Goal: Task Accomplishment & Management: Complete application form

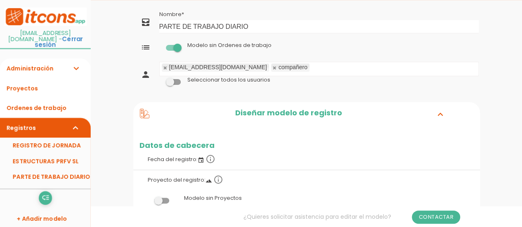
scroll to position [41, 0]
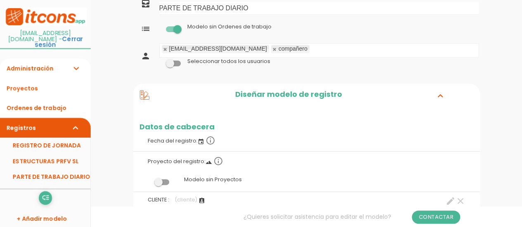
click at [177, 64] on span at bounding box center [173, 64] width 15 height 6
click at [159, 61] on input "checkbox" at bounding box center [159, 61] width 0 height 0
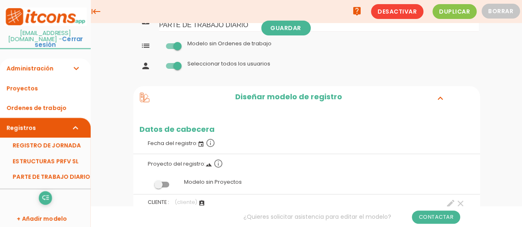
scroll to position [0, 0]
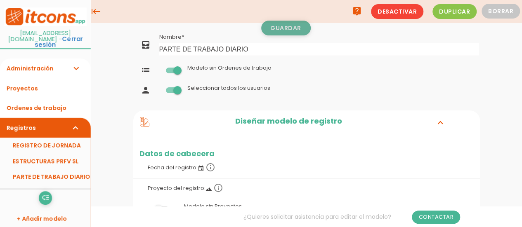
click at [293, 30] on link "Guardar" at bounding box center [285, 28] width 49 height 15
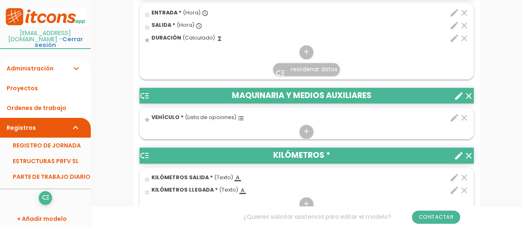
scroll to position [371, 0]
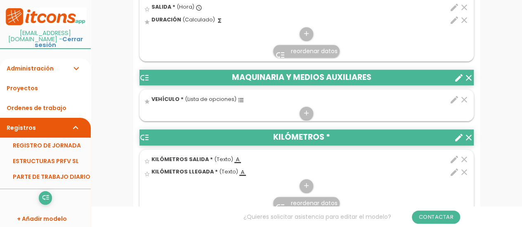
click at [238, 99] on icon "format_list_bulleted" at bounding box center [241, 100] width 7 height 7
click at [0, 0] on input "star" at bounding box center [0, 0] width 0 height 0
click at [453, 96] on icon "edit" at bounding box center [454, 100] width 10 height 10
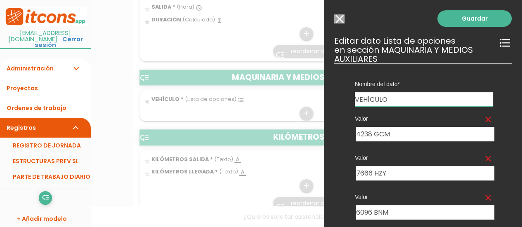
click at [271, 106] on div at bounding box center [261, 85] width 522 height 284
click at [468, 16] on link "Guardar" at bounding box center [474, 18] width 74 height 16
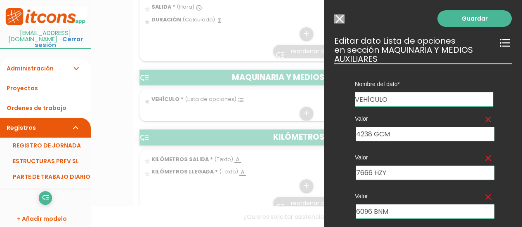
click at [341, 20] on input "Modelo sin Ordenes de trabajo" at bounding box center [339, 18] width 10 height 9
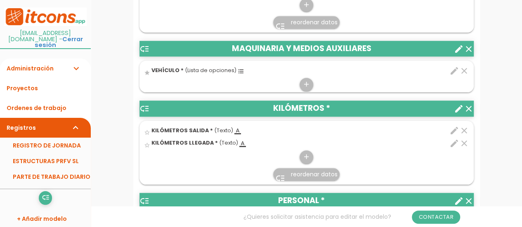
scroll to position [412, 0]
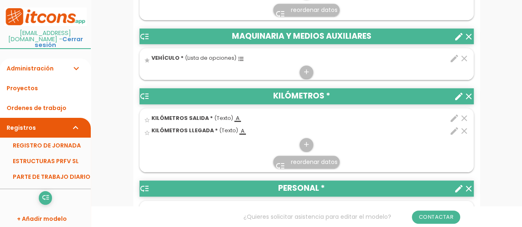
click at [452, 115] on icon "edit" at bounding box center [454, 118] width 10 height 10
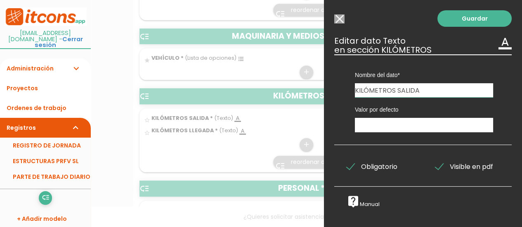
click at [339, 19] on input "Modelo sin Ordenes de trabajo" at bounding box center [339, 18] width 10 height 9
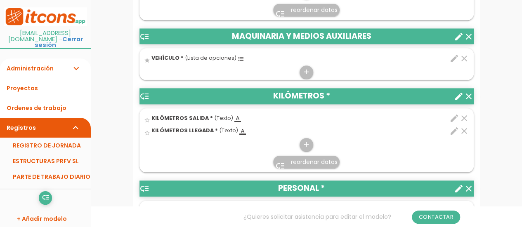
click at [465, 117] on icon "clear" at bounding box center [464, 118] width 10 height 10
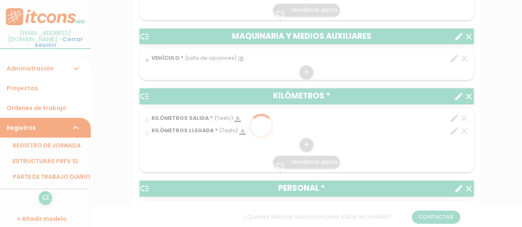
scroll to position [0, 0]
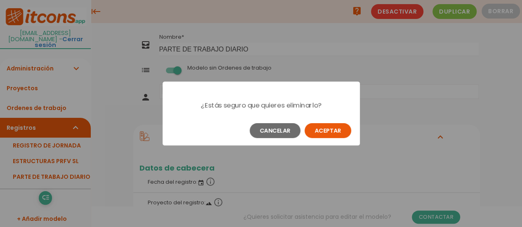
click at [338, 132] on button "Aceptar" at bounding box center [327, 130] width 47 height 15
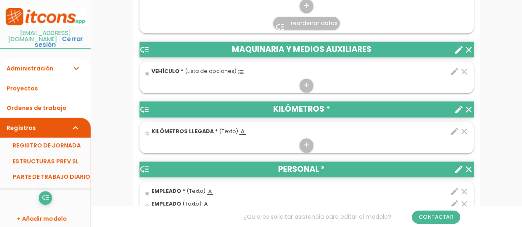
scroll to position [412, 0]
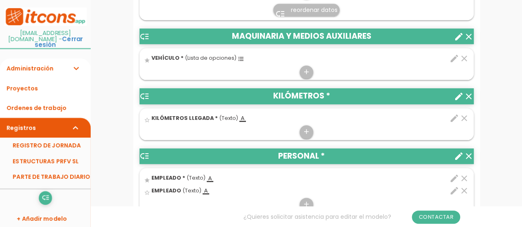
click at [462, 118] on icon "clear" at bounding box center [464, 118] width 10 height 10
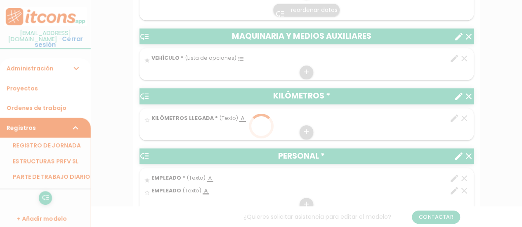
scroll to position [0, 0]
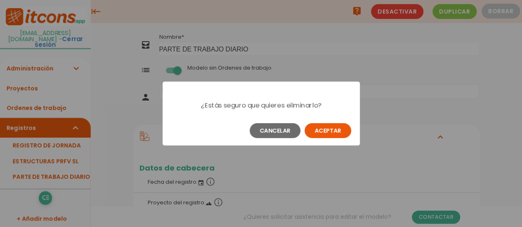
click at [342, 132] on button "Aceptar" at bounding box center [327, 130] width 47 height 15
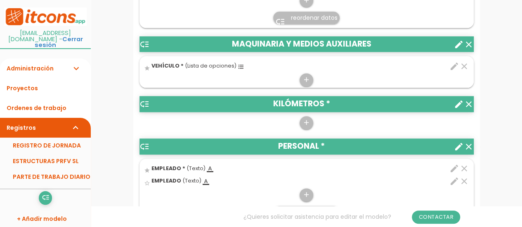
scroll to position [412, 0]
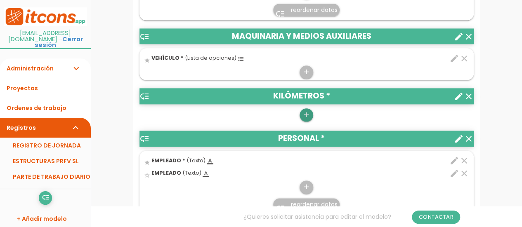
click at [306, 116] on icon "add" at bounding box center [306, 114] width 8 height 13
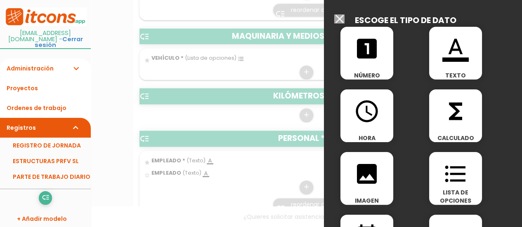
click at [365, 71] on div "looks_one NÚMERO" at bounding box center [366, 53] width 53 height 53
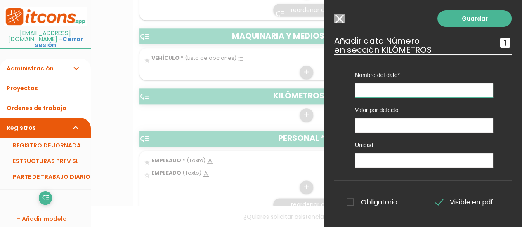
click at [372, 91] on input "text" at bounding box center [424, 90] width 138 height 14
type input "k"
type input "KILOMETROS SALIDA"
click at [368, 160] on input "text" at bounding box center [424, 160] width 138 height 14
type input "KM"
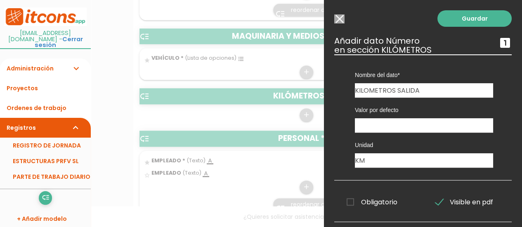
click at [353, 202] on span "Obligatorio" at bounding box center [371, 202] width 51 height 10
click at [0, 0] on input "Obligatorio" at bounding box center [0, 0] width 0 height 0
click at [476, 19] on link "Guardar" at bounding box center [474, 18] width 74 height 16
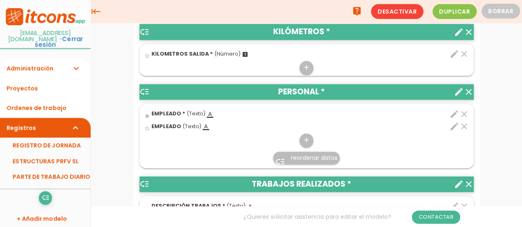
scroll to position [412, 0]
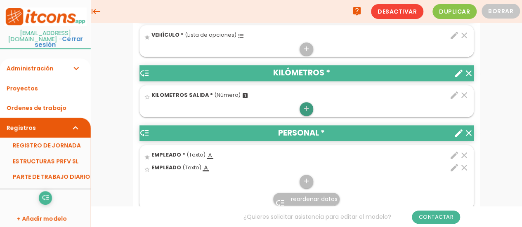
click at [306, 107] on icon "add" at bounding box center [306, 108] width 8 height 13
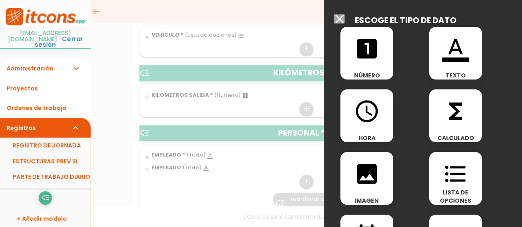
click at [367, 64] on div "looks_one NÚMERO" at bounding box center [366, 53] width 53 height 53
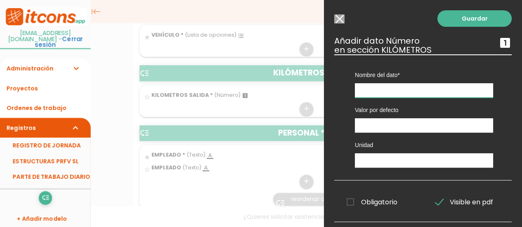
click at [359, 89] on input "text" at bounding box center [424, 90] width 138 height 14
type input "KILOMETROS LLEGADA"
click at [395, 165] on input "text" at bounding box center [424, 160] width 138 height 14
type input "KM"
click at [349, 202] on span "Obligatorio" at bounding box center [371, 202] width 51 height 10
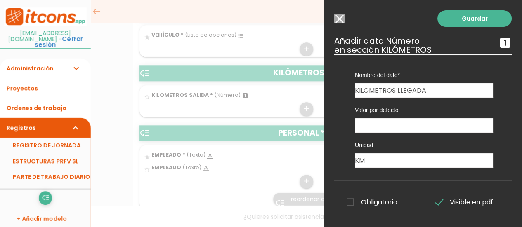
click at [0, 0] on input "Obligatorio" at bounding box center [0, 0] width 0 height 0
click at [351, 202] on span "Obligatorio" at bounding box center [371, 202] width 51 height 10
click at [0, 0] on input "Obligatorio" at bounding box center [0, 0] width 0 height 0
click at [460, 18] on link "Guardar" at bounding box center [474, 18] width 74 height 16
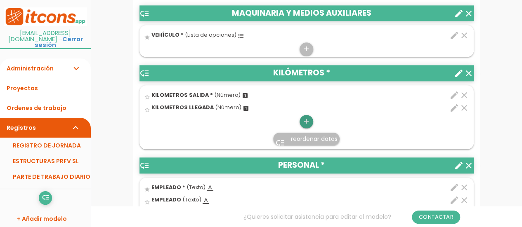
click at [304, 120] on icon "add" at bounding box center [306, 121] width 8 height 13
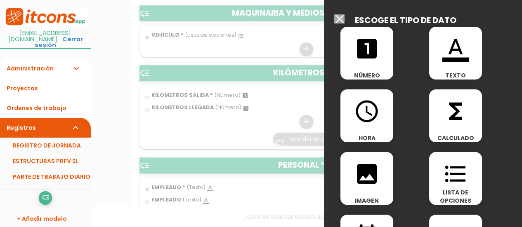
click at [461, 117] on icon "functions" at bounding box center [455, 111] width 26 height 26
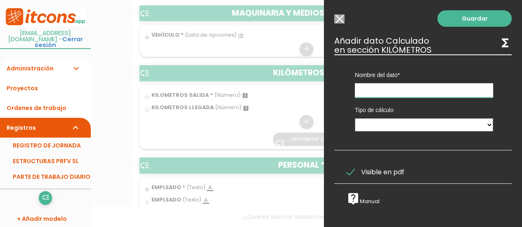
click at [428, 87] on input "text" at bounding box center [424, 90] width 138 height 14
type input "KILOMETROS"
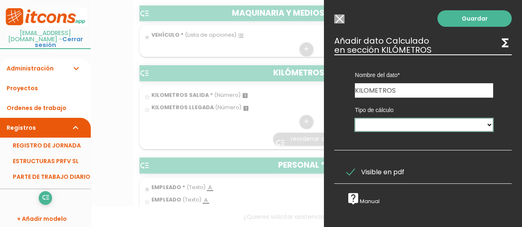
click at [482, 124] on select "Calculado entre datos" at bounding box center [424, 124] width 138 height 13
select select "1"
click at [355, 118] on select "Calculado entre datos" at bounding box center [424, 124] width 138 height 13
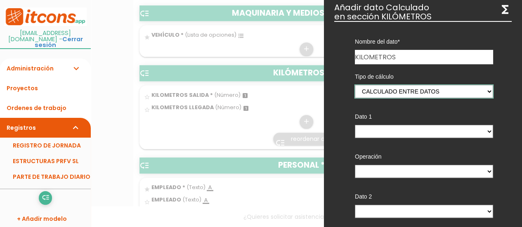
scroll to position [41, 0]
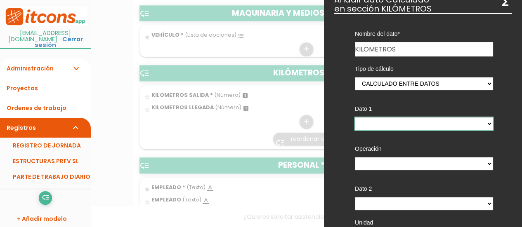
click at [481, 122] on select "KILOMETROS SALIDA - (columna) KILOMETROS LLEGADA - (columna)" at bounding box center [424, 123] width 138 height 13
select select "593_pos2"
click at [355, 117] on select "KILOMETROS SALIDA - (columna) KILOMETROS LLEGADA - (columna)" at bounding box center [424, 123] width 138 height 13
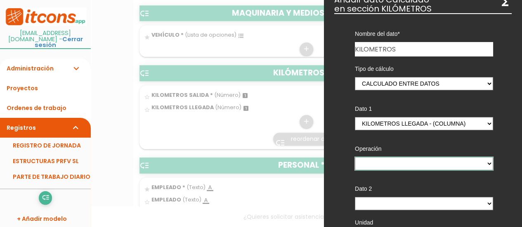
click at [452, 165] on select "+ - * /" at bounding box center [424, 163] width 138 height 13
select select "-"
click at [355, 157] on select "+ - * /" at bounding box center [424, 163] width 138 height 13
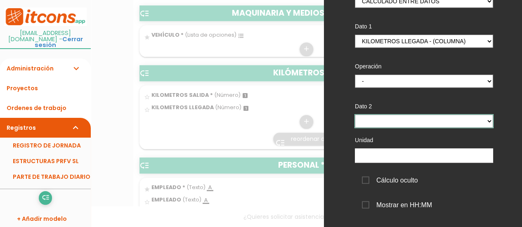
click at [483, 122] on select "KILOMETROS SALIDA - (columna) KILOMETROS LLEGADA - (columna)" at bounding box center [424, 121] width 138 height 13
select select "593_pos1"
click at [355, 115] on select "KILOMETROS SALIDA - (columna) KILOMETROS LLEGADA - (columna)" at bounding box center [424, 121] width 138 height 13
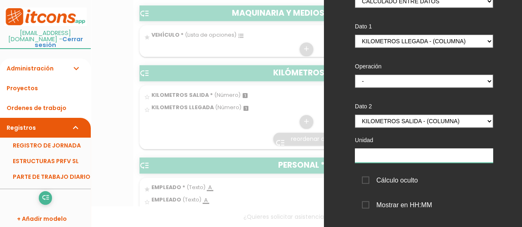
click at [413, 157] on input "text" at bounding box center [424, 155] width 138 height 14
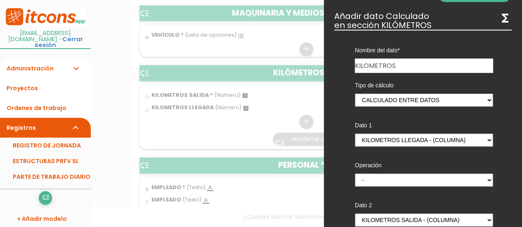
scroll to position [0, 0]
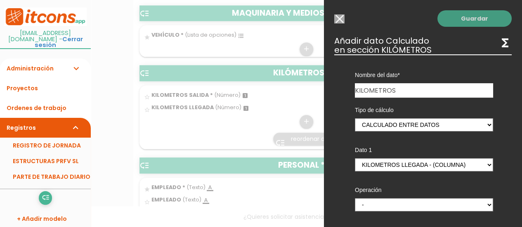
type input "KM"
click at [470, 23] on link "Guardar" at bounding box center [474, 18] width 74 height 16
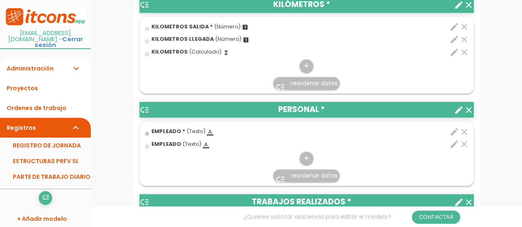
scroll to position [518, 0]
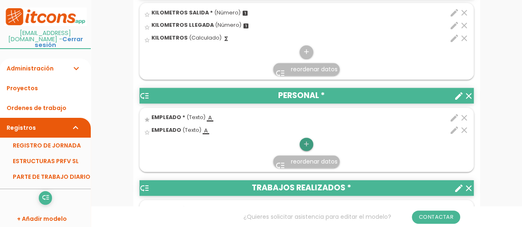
click at [307, 146] on icon "add" at bounding box center [306, 144] width 8 height 13
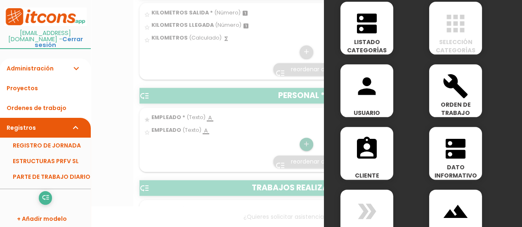
scroll to position [454, 0]
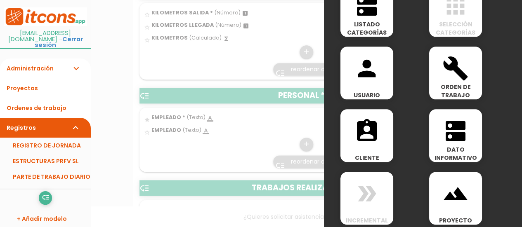
click at [237, 154] on div at bounding box center [261, 85] width 522 height 284
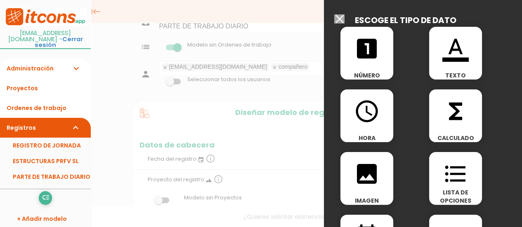
scroll to position [0, 0]
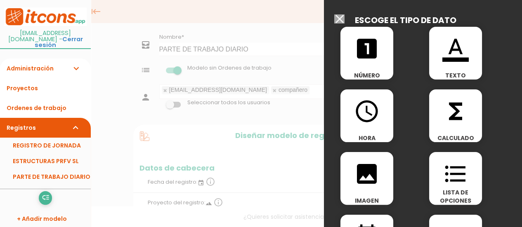
click at [344, 19] on input "Modelo sin Ordenes de trabajo" at bounding box center [339, 18] width 10 height 9
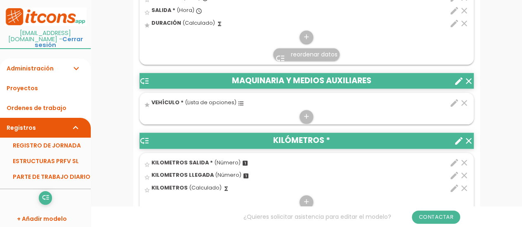
scroll to position [371, 0]
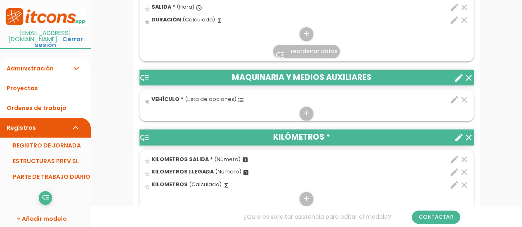
click at [238, 100] on icon "format_list_bulleted" at bounding box center [241, 100] width 7 height 7
click at [0, 0] on input "star" at bounding box center [0, 0] width 0 height 0
click at [162, 97] on span "VEHÍCULO *" at bounding box center [167, 99] width 32 height 7
click at [0, 0] on input "star" at bounding box center [0, 0] width 0 height 0
click at [197, 96] on span "(Lista de opciones)" at bounding box center [211, 99] width 52 height 7
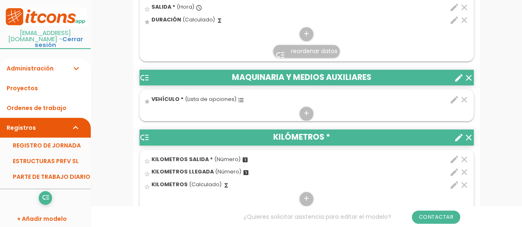
click at [0, 0] on input "star" at bounding box center [0, 0] width 0 height 0
click at [449, 99] on icon "edit" at bounding box center [454, 100] width 10 height 10
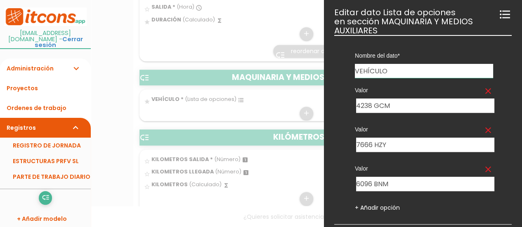
scroll to position [41, 0]
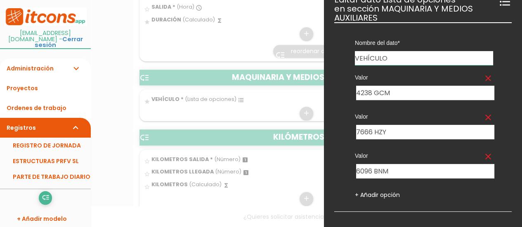
click at [212, 39] on div at bounding box center [261, 85] width 522 height 284
click at [244, 45] on div at bounding box center [261, 85] width 522 height 284
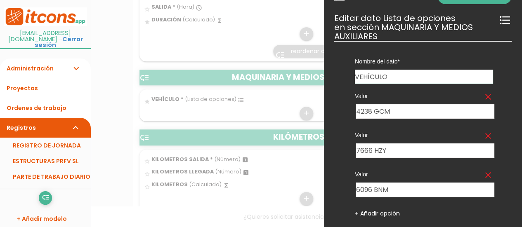
scroll to position [0, 0]
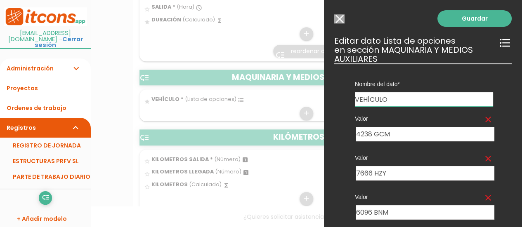
click at [501, 42] on icon "format_list_bulleted" at bounding box center [504, 42] width 13 height 13
click at [339, 20] on input "Modelo sin Ordenes de trabajo" at bounding box center [339, 18] width 10 height 9
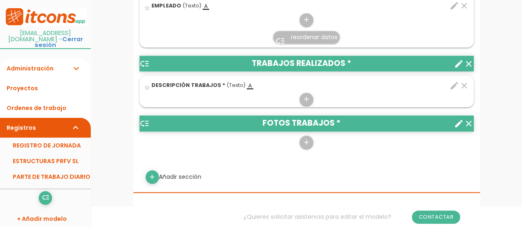
scroll to position [660, 0]
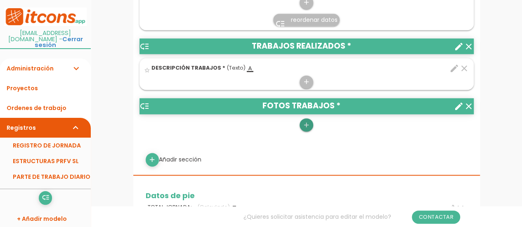
click at [306, 125] on icon "add" at bounding box center [306, 124] width 8 height 13
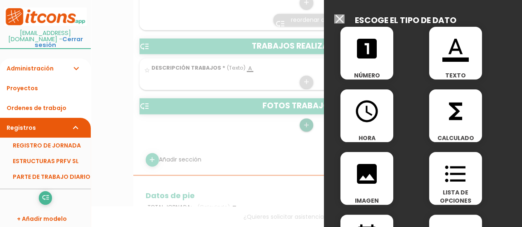
scroll to position [41, 0]
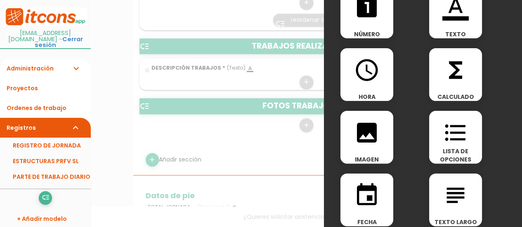
click at [368, 140] on icon "image" at bounding box center [366, 133] width 26 height 26
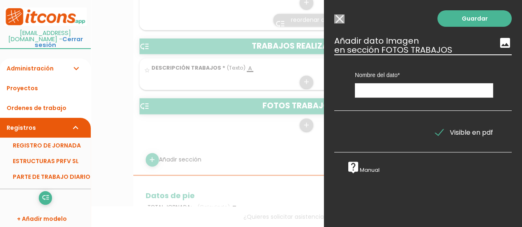
scroll to position [0, 0]
click at [381, 92] on input "text" at bounding box center [424, 90] width 138 height 14
type input "FOTO"
click at [474, 14] on link "Guardar" at bounding box center [474, 18] width 74 height 16
click at [472, 20] on link "Guardar" at bounding box center [474, 18] width 74 height 16
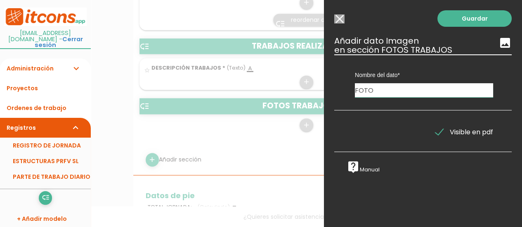
click at [340, 22] on input "Modelo sin Ordenes de trabajo" at bounding box center [339, 18] width 10 height 9
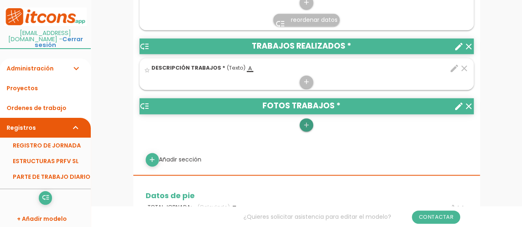
click at [305, 121] on icon "add" at bounding box center [306, 124] width 8 height 13
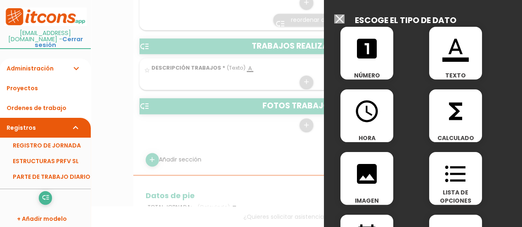
click at [271, 147] on div at bounding box center [261, 85] width 522 height 284
click at [340, 16] on input "Modelo sin Ordenes de trabajo" at bounding box center [339, 18] width 10 height 9
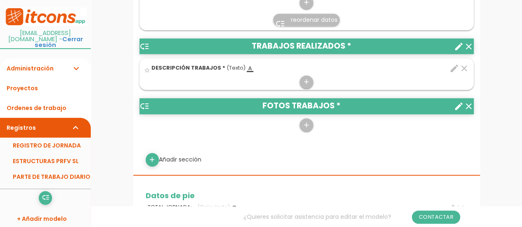
click at [468, 102] on icon "clear" at bounding box center [469, 106] width 10 height 10
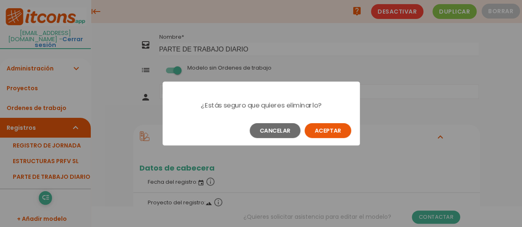
click at [339, 133] on button "Aceptar" at bounding box center [327, 130] width 47 height 15
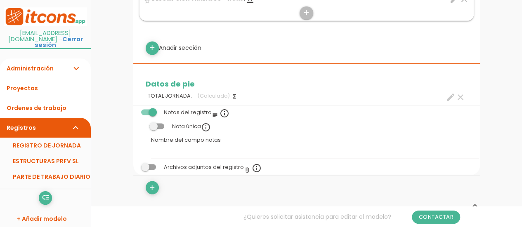
scroll to position [742, 0]
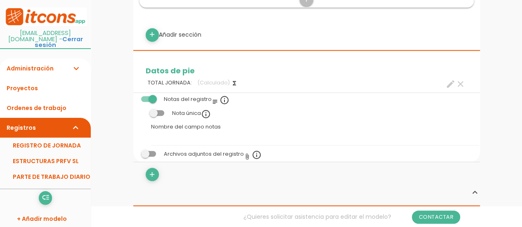
click at [152, 151] on span at bounding box center [148, 154] width 15 height 6
click at [134, 152] on input "checkbox" at bounding box center [134, 152] width 0 height 0
click at [246, 153] on icon "attach_file" at bounding box center [247, 156] width 7 height 7
click at [312, 176] on div "add" at bounding box center [306, 174] width 346 height 13
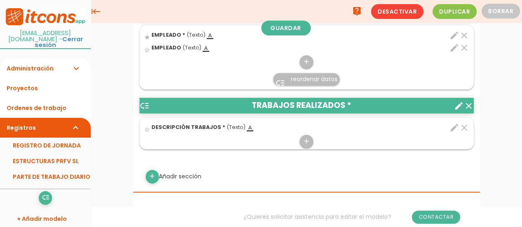
scroll to position [454, 0]
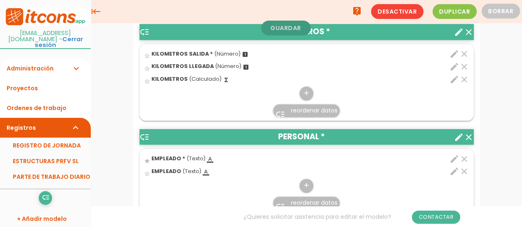
click at [281, 26] on link "Guardar" at bounding box center [285, 28] width 49 height 15
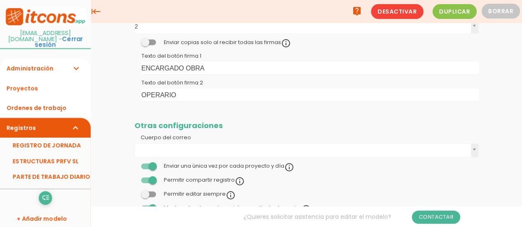
scroll to position [1036, 0]
click at [64, 139] on link "REGISTRO DE JORNADA" at bounding box center [45, 146] width 91 height 16
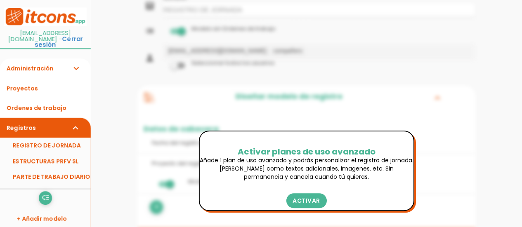
scroll to position [82, 0]
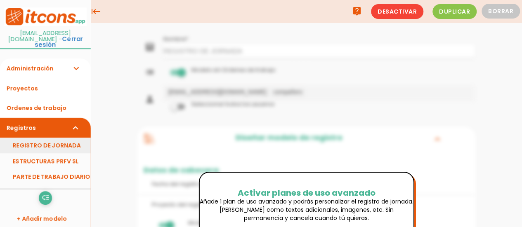
click at [60, 141] on link "REGISTRO DE JORNADA" at bounding box center [45, 146] width 91 height 16
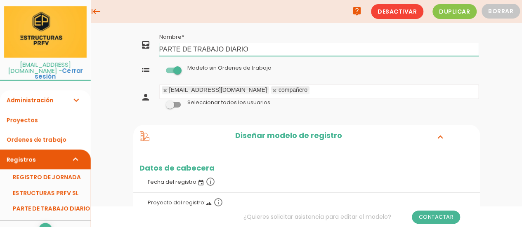
click at [250, 51] on input "PARTE DE TRABAJO DIARIO" at bounding box center [318, 49] width 319 height 13
click at [248, 48] on input "PARTE DE TRABAJO DIARIOESTRUCTURAS" at bounding box center [318, 49] width 319 height 13
click at [301, 47] on input "PARTE DE TRABAJO DIARIO ESTRUCTURAS" at bounding box center [318, 49] width 319 height 13
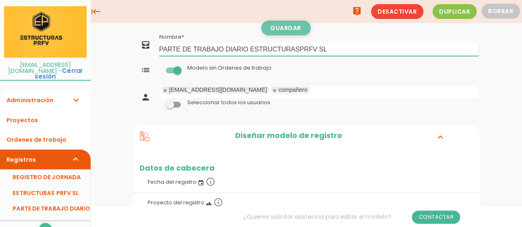
type input "PARTE DE TRABAJO DIARIO ESTRUCTURASPRFV SL"
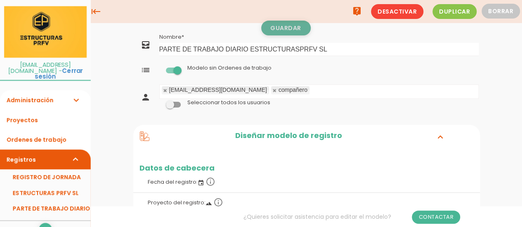
click at [296, 30] on link "Guardar" at bounding box center [285, 28] width 49 height 15
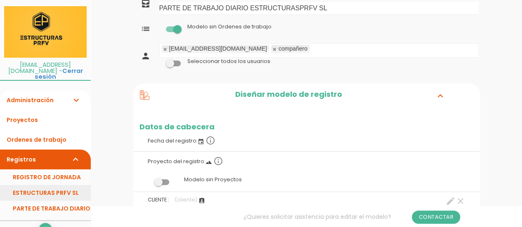
scroll to position [41, 0]
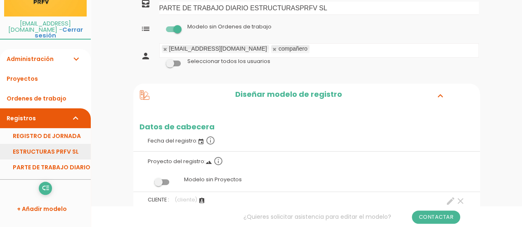
click at [70, 146] on link "ESTRUCTURAS PRFV SL" at bounding box center [45, 152] width 91 height 16
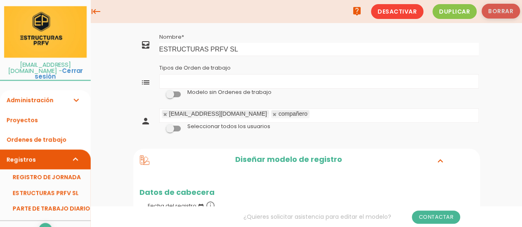
click at [495, 9] on button "Borrar" at bounding box center [500, 11] width 38 height 15
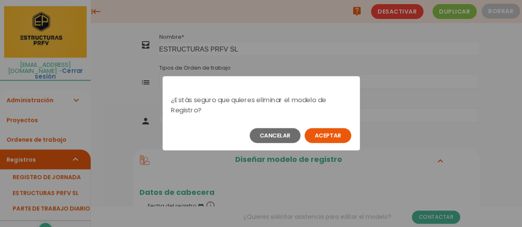
click at [339, 135] on button "Aceptar" at bounding box center [327, 135] width 47 height 15
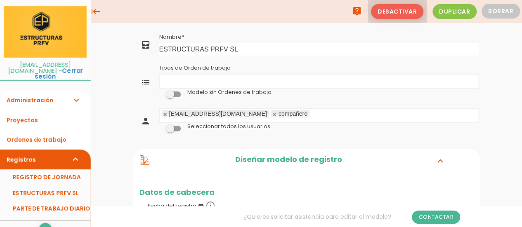
click at [407, 13] on span "Desactivar" at bounding box center [397, 11] width 52 height 15
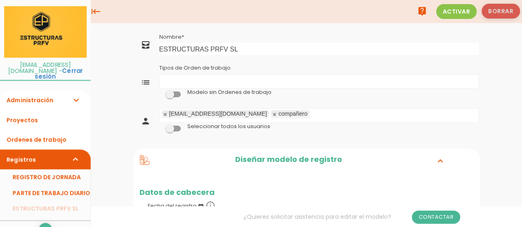
click at [507, 15] on button "Borrar" at bounding box center [500, 11] width 38 height 15
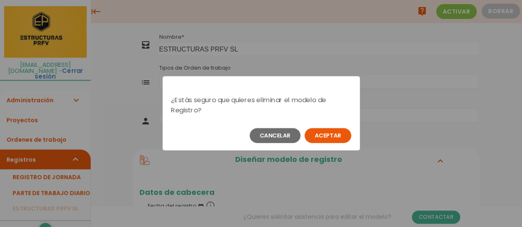
click at [327, 135] on button "Aceptar" at bounding box center [327, 135] width 47 height 15
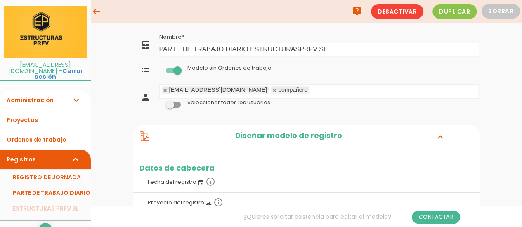
click at [251, 52] on input "PARTE DE TRABAJO DIARIO ESTRUCTURASPRFV SL" at bounding box center [318, 49] width 319 height 13
click at [275, 51] on input "PARTE DE TRABAJO ESTRUCTURASPRFV SL" at bounding box center [318, 49] width 319 height 13
type input "PARTE DE TRABAJO ESTRUCTURAS PRFV SL"
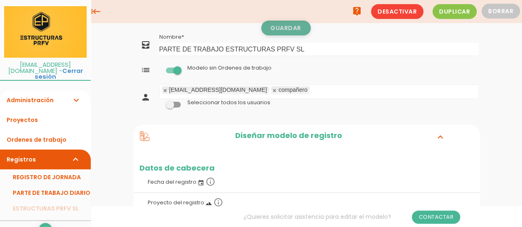
click at [289, 30] on link "Guardar" at bounding box center [285, 28] width 49 height 15
click at [143, 134] on icon at bounding box center [144, 136] width 9 height 9
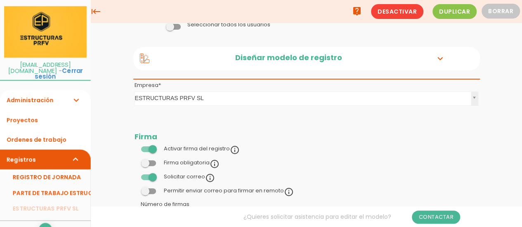
scroll to position [41, 0]
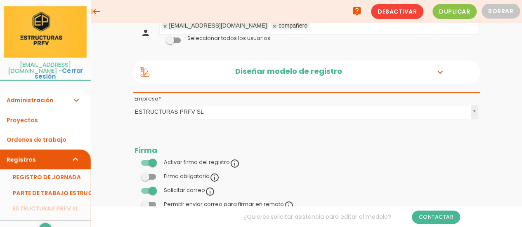
click at [145, 72] on icon at bounding box center [145, 72] width 10 height 10
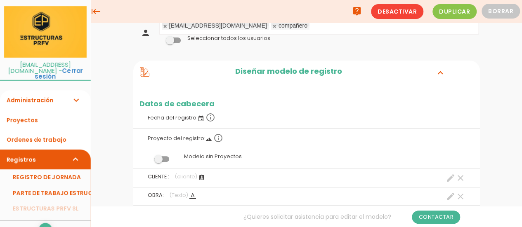
click at [145, 72] on icon at bounding box center [145, 72] width 10 height 10
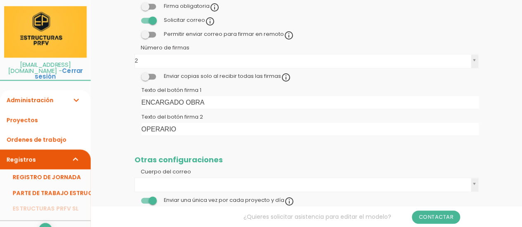
scroll to position [247, 0]
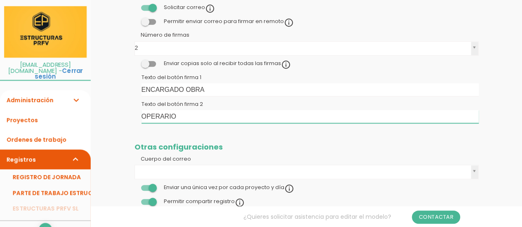
click at [220, 115] on input "OPERARIO" at bounding box center [309, 116] width 337 height 13
type input "OPERARIO ESTRUCTURAS PRFV SL"
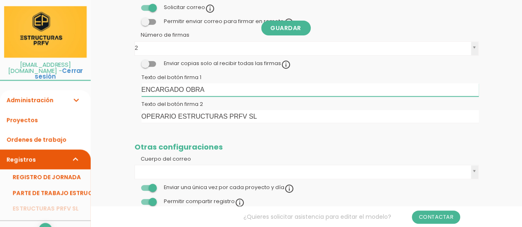
click at [214, 86] on input "ENCARGADO OBRA" at bounding box center [309, 89] width 337 height 13
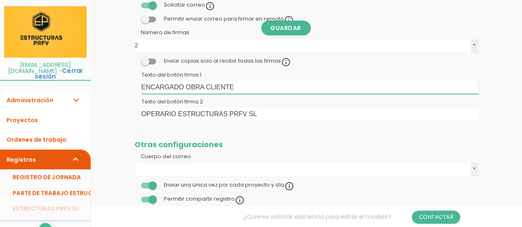
scroll to position [289, 0]
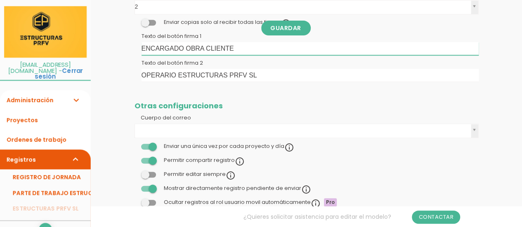
type input "ENCARGADO OBRA CLIENTE"
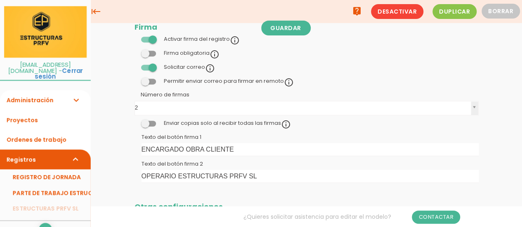
scroll to position [0, 0]
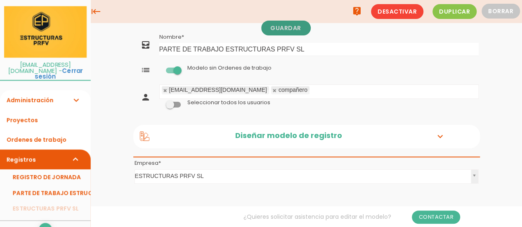
click at [285, 26] on link "Guardar" at bounding box center [285, 28] width 49 height 15
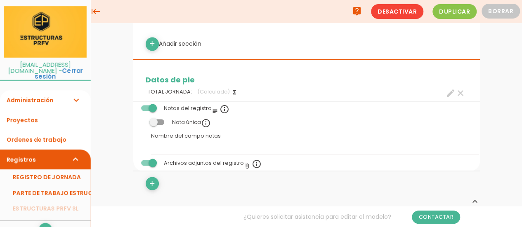
scroll to position [747, 0]
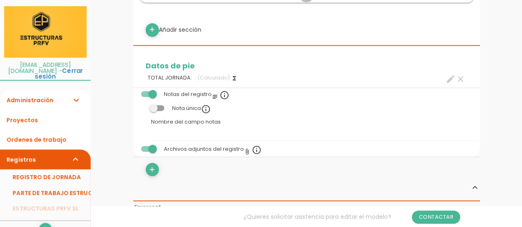
click at [247, 148] on icon "attach_file" at bounding box center [247, 151] width 7 height 7
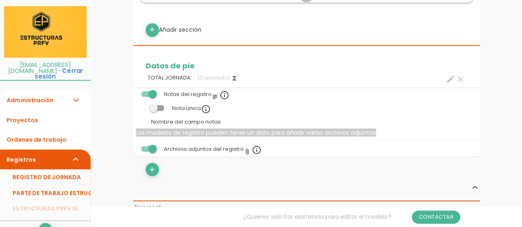
click at [256, 148] on icon "info_outline" at bounding box center [257, 150] width 10 height 10
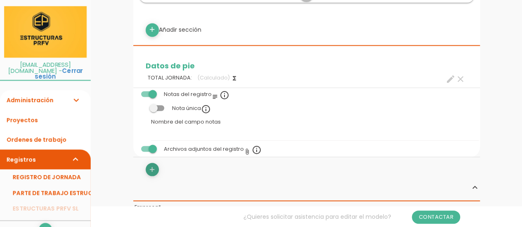
click at [155, 167] on icon "add" at bounding box center [152, 169] width 8 height 13
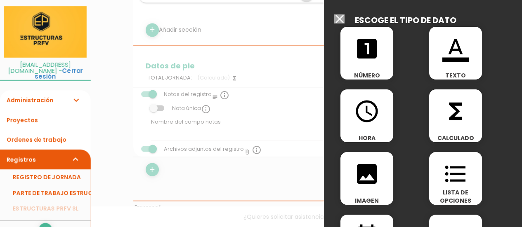
click at [155, 167] on div at bounding box center [261, 85] width 522 height 284
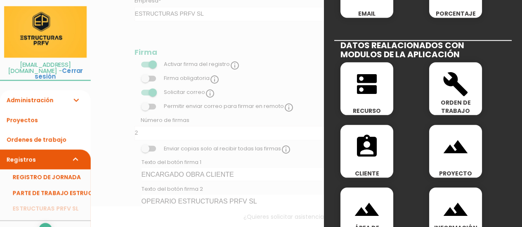
scroll to position [458, 0]
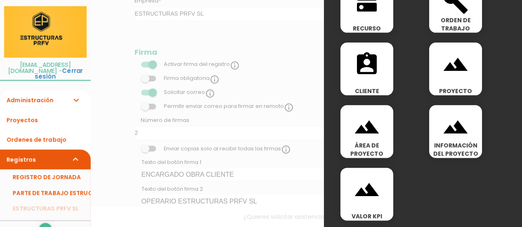
click at [368, 198] on icon "landscape" at bounding box center [366, 189] width 26 height 26
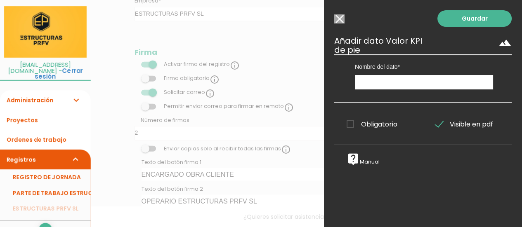
scroll to position [0, 0]
click at [339, 18] on input "Modelo sin Ordenes de trabajo" at bounding box center [339, 18] width 10 height 9
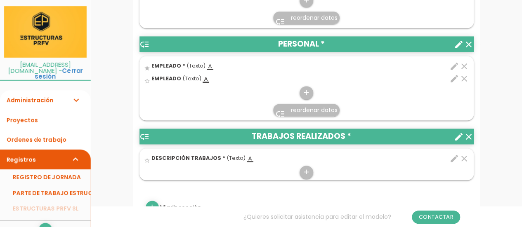
scroll to position [582, 0]
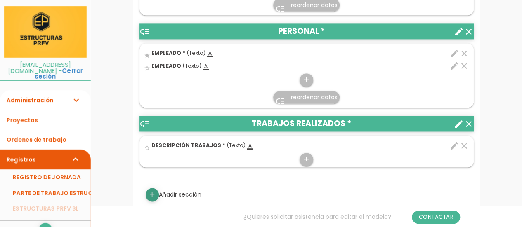
click at [151, 193] on icon "add" at bounding box center [152, 194] width 8 height 13
select select
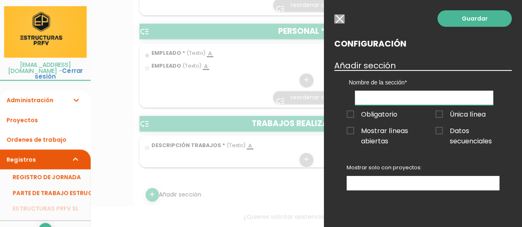
click at [393, 95] on input "text" at bounding box center [424, 98] width 138 height 14
type input "UNIDADES INSTALADAS"
click at [352, 130] on span "Mostrar líneas abiertas" at bounding box center [378, 131] width 64 height 10
click at [0, 0] on input "Mostrar líneas abiertas" at bounding box center [0, 0] width 0 height 0
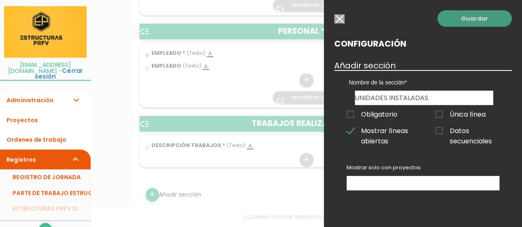
click at [464, 16] on link "Guardar" at bounding box center [474, 18] width 74 height 16
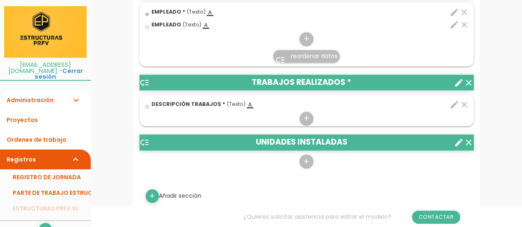
scroll to position [665, 0]
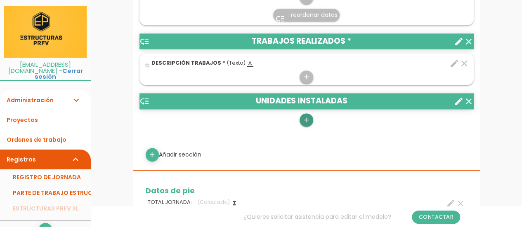
click at [307, 120] on icon "add" at bounding box center [306, 119] width 8 height 13
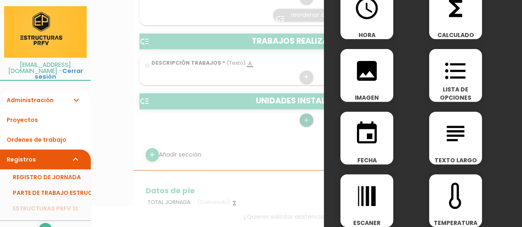
scroll to position [41, 0]
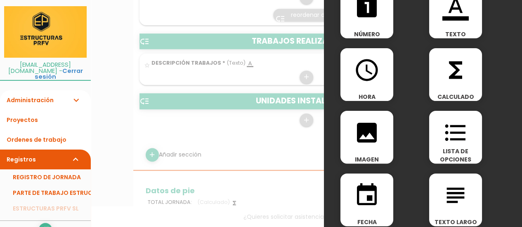
click at [250, 139] on div at bounding box center [261, 85] width 522 height 284
click at [254, 135] on div at bounding box center [261, 85] width 522 height 284
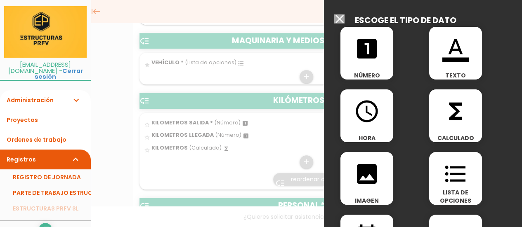
scroll to position [294, 0]
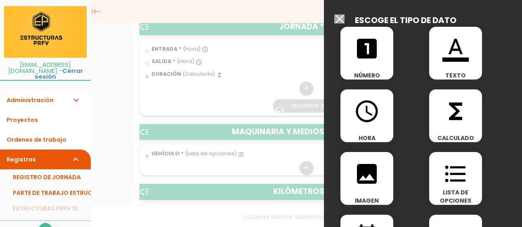
click at [339, 17] on input "Modelo sin Ordenes de trabajo" at bounding box center [339, 18] width 10 height 9
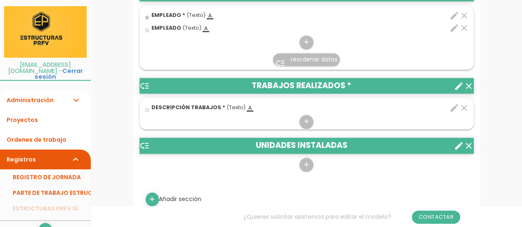
scroll to position [665, 0]
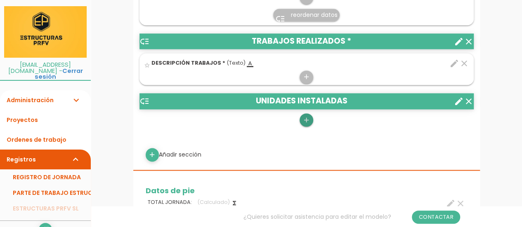
click at [304, 115] on icon "add" at bounding box center [306, 119] width 8 height 13
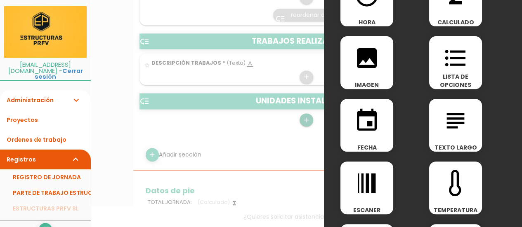
scroll to position [165, 0]
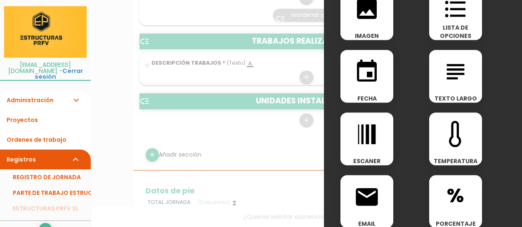
click at [446, 86] on div "subject TEXTO LARGO" at bounding box center [455, 76] width 53 height 53
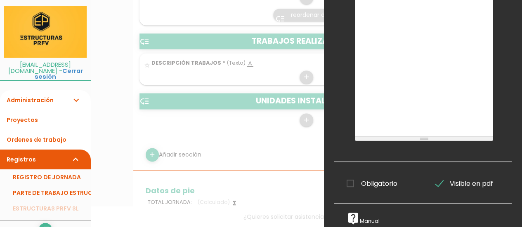
scroll to position [0, 0]
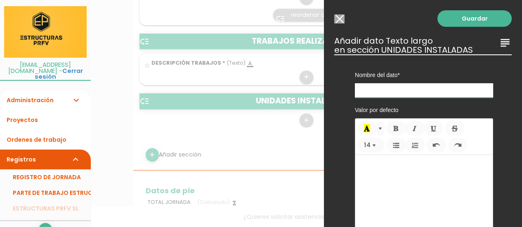
click at [449, 86] on input "text" at bounding box center [424, 90] width 138 height 14
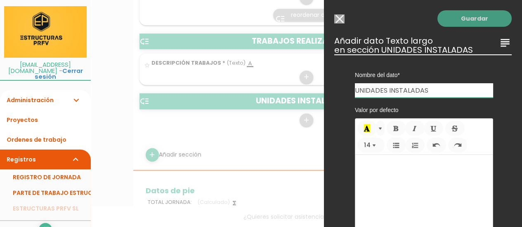
type input "UNIDADES INSTALADAS"
click at [447, 19] on link "Guardar" at bounding box center [474, 18] width 74 height 16
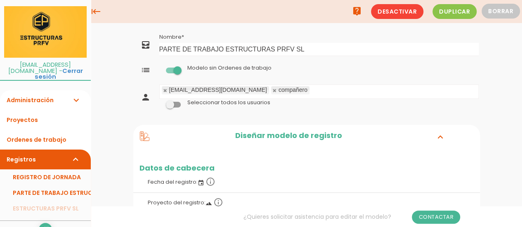
click at [174, 105] on span at bounding box center [173, 105] width 15 height 6
click at [159, 103] on input "checkbox" at bounding box center [159, 103] width 0 height 0
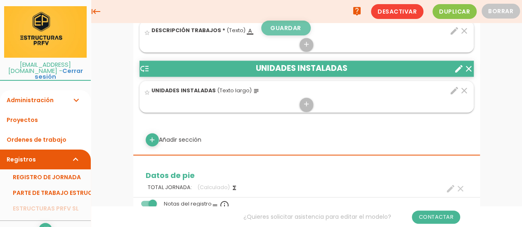
scroll to position [660, 0]
click at [297, 26] on link "Guardar" at bounding box center [285, 28] width 49 height 15
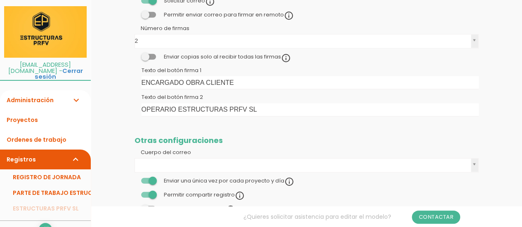
click at [73, 64] on span "[EMAIL_ADDRESS][DOMAIN_NAME] - Cerrar sesión" at bounding box center [45, 71] width 91 height 19
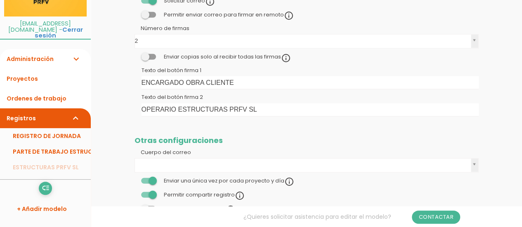
click at [76, 54] on icon "expand_more" at bounding box center [76, 59] width 10 height 20
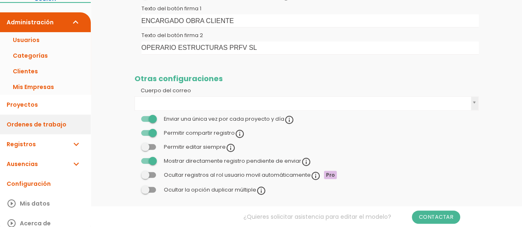
scroll to position [1178, 0]
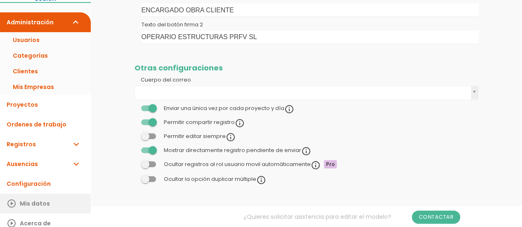
click at [38, 199] on link "play_circle_outline Mis datos" at bounding box center [45, 204] width 91 height 20
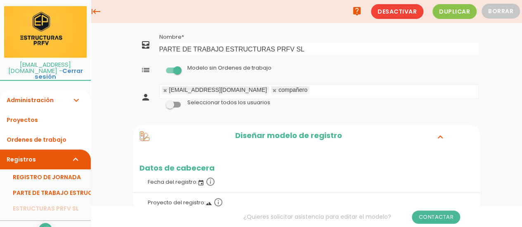
click at [272, 91] on link at bounding box center [274, 90] width 5 height 5
click at [242, 90] on ul "[EMAIL_ADDRESS][DOMAIN_NAME]" at bounding box center [319, 92] width 318 height 14
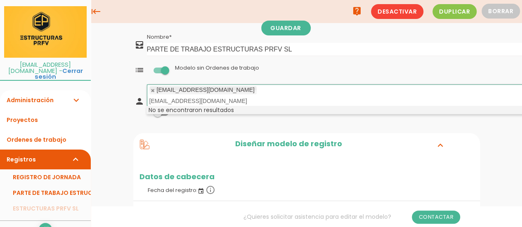
type input "[EMAIL_ADDRESS][DOMAIN_NAME]"
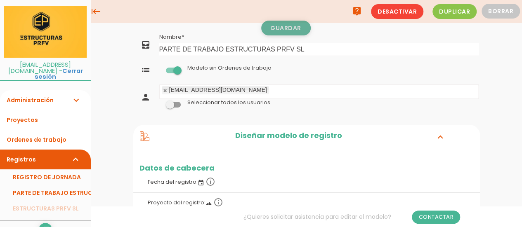
click at [284, 28] on link "Guardar" at bounding box center [285, 28] width 49 height 15
click at [251, 90] on ul "[EMAIL_ADDRESS][DOMAIN_NAME]" at bounding box center [319, 92] width 318 height 14
click at [178, 104] on span at bounding box center [173, 105] width 15 height 6
click at [159, 103] on input "checkbox" at bounding box center [159, 103] width 0 height 0
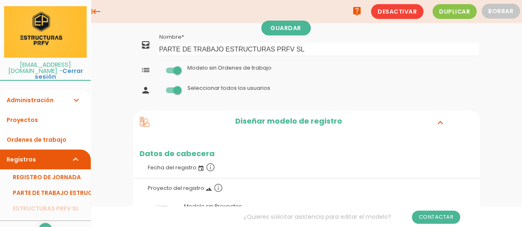
click at [175, 95] on div at bounding box center [173, 91] width 28 height 9
click at [176, 90] on span at bounding box center [173, 90] width 15 height 6
click at [159, 88] on input "checkbox" at bounding box center [159, 88] width 0 height 0
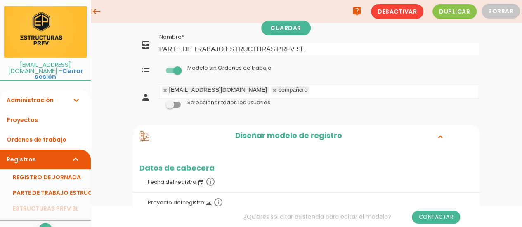
click at [272, 89] on link at bounding box center [274, 90] width 5 height 5
click at [240, 89] on ul "[EMAIL_ADDRESS][DOMAIN_NAME]" at bounding box center [319, 92] width 318 height 14
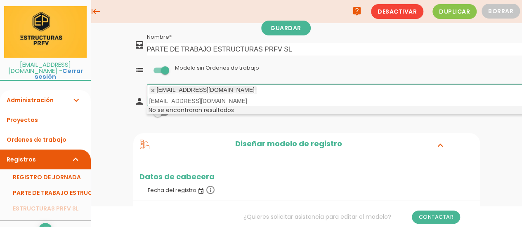
type input "ringanaszabo@gmail.com"
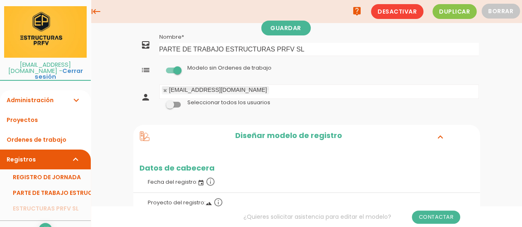
click at [145, 71] on icon "list" at bounding box center [146, 70] width 10 height 10
click at [299, 30] on link "Guardar" at bounding box center [285, 28] width 49 height 15
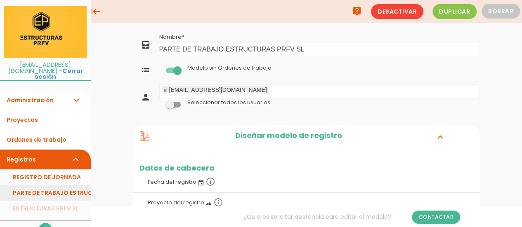
click at [79, 188] on link "PARTE DE TRABAJO ESTRUCTURAS PRFV SL" at bounding box center [45, 193] width 91 height 16
